Goal: Task Accomplishment & Management: Complete application form

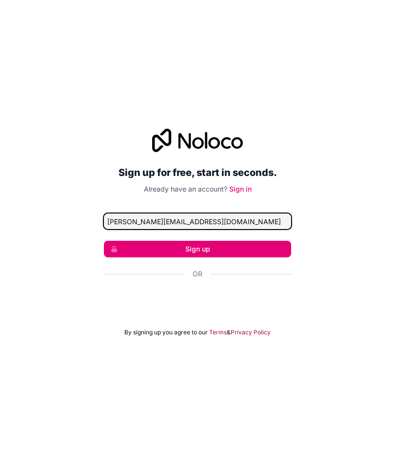
type input "kushagra.kunwar1@gmail.com"
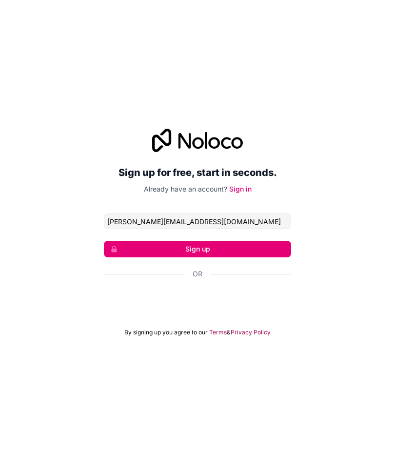
click at [266, 244] on button "Sign up" at bounding box center [197, 249] width 187 height 17
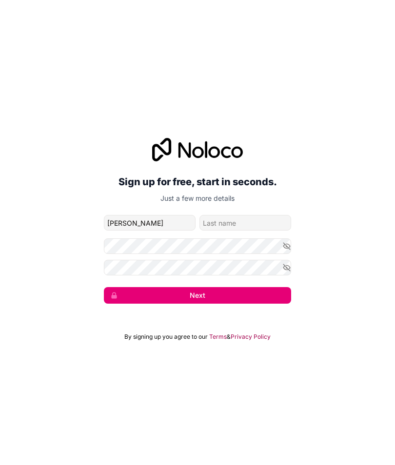
type input "Kushagra"
click at [266, 222] on input "family-name" at bounding box center [245, 223] width 92 height 16
type input "Kunw"
type input "Kunwar"
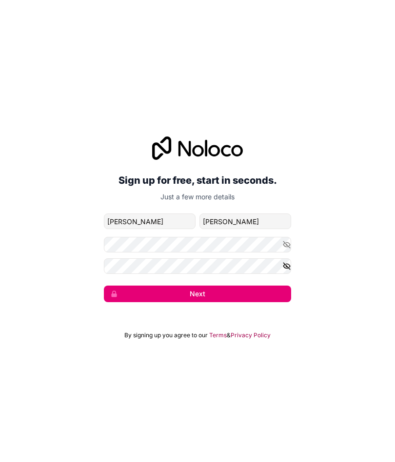
click at [284, 263] on icon "button" at bounding box center [286, 266] width 7 height 7
click at [286, 245] on icon "button" at bounding box center [286, 246] width 7 height 7
click at [244, 294] on button "Next" at bounding box center [197, 295] width 187 height 17
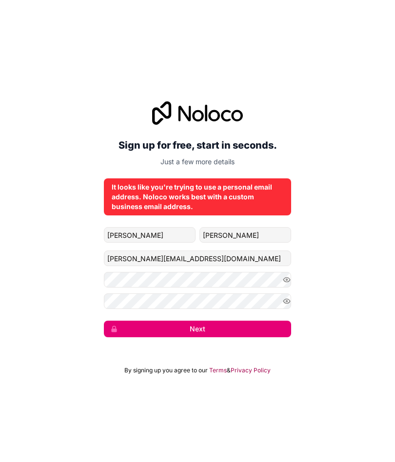
click at [249, 322] on button "Next" at bounding box center [197, 329] width 187 height 17
click at [254, 325] on button "Next" at bounding box center [197, 329] width 187 height 17
click at [257, 326] on button "Next" at bounding box center [197, 329] width 187 height 17
click at [257, 326] on button "submit" at bounding box center [197, 329] width 187 height 17
click at [253, 326] on button "submit" at bounding box center [197, 329] width 187 height 17
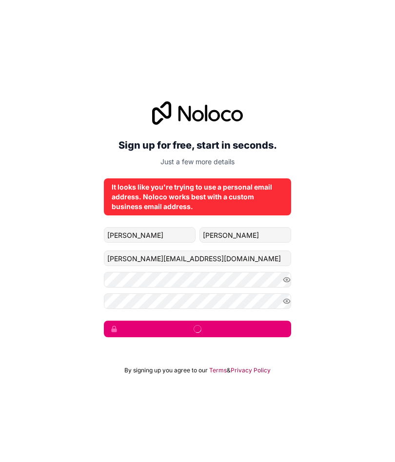
click at [253, 326] on button "submit" at bounding box center [197, 329] width 187 height 17
click at [252, 327] on button "submit" at bounding box center [197, 329] width 187 height 17
click at [256, 322] on button "Next" at bounding box center [197, 329] width 187 height 17
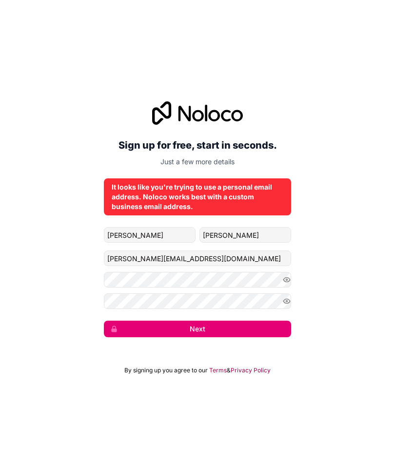
click at [262, 322] on button "Next" at bounding box center [197, 329] width 187 height 17
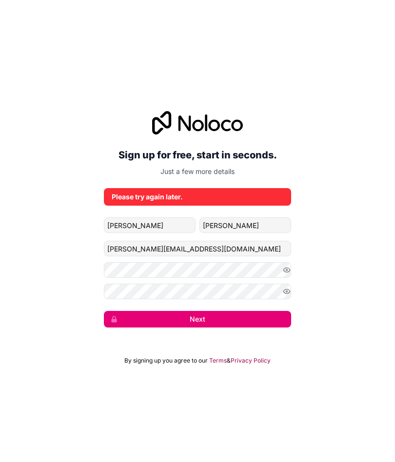
click at [262, 322] on button "Next" at bounding box center [197, 319] width 187 height 17
click at [266, 323] on button "Next" at bounding box center [197, 319] width 187 height 17
click at [266, 322] on button "submit" at bounding box center [197, 319] width 187 height 17
click at [266, 319] on button "Next" at bounding box center [197, 319] width 187 height 17
click at [268, 314] on button "Next" at bounding box center [197, 319] width 187 height 17
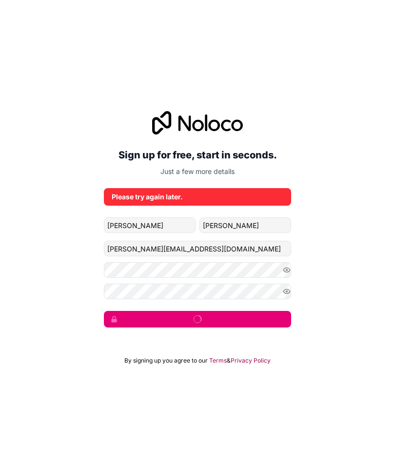
click at [267, 314] on button "submit" at bounding box center [197, 319] width 187 height 17
click at [268, 314] on button "Next" at bounding box center [197, 319] width 187 height 17
click at [267, 313] on button "Next" at bounding box center [197, 319] width 187 height 17
